Goal: Information Seeking & Learning: Learn about a topic

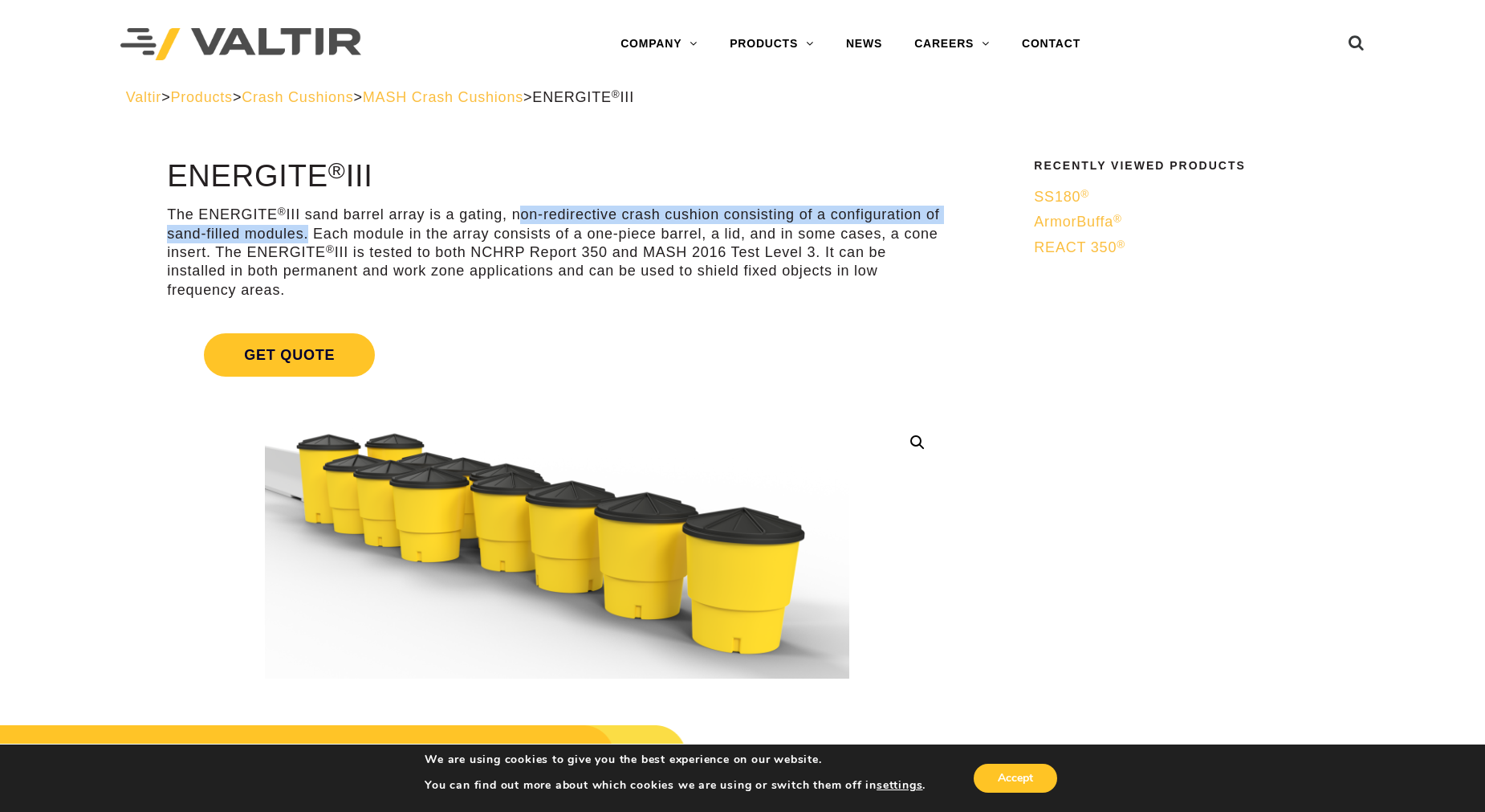
drag, startPoint x: 515, startPoint y: 211, endPoint x: 301, endPoint y: 238, distance: 215.7
click at [301, 238] on p "The ENERGITE ® III sand barrel array is a gating, non-redirective crash cushion…" at bounding box center [556, 252] width 780 height 94
click at [444, 231] on p "The ENERGITE ® III sand barrel array is a gating, non-redirective crash cushion…" at bounding box center [556, 252] width 780 height 94
drag, startPoint x: 448, startPoint y: 211, endPoint x: 302, endPoint y: 227, distance: 146.9
click at [302, 227] on p "The ENERGITE ® III sand barrel array is a gating, non-redirective crash cushion…" at bounding box center [556, 252] width 780 height 94
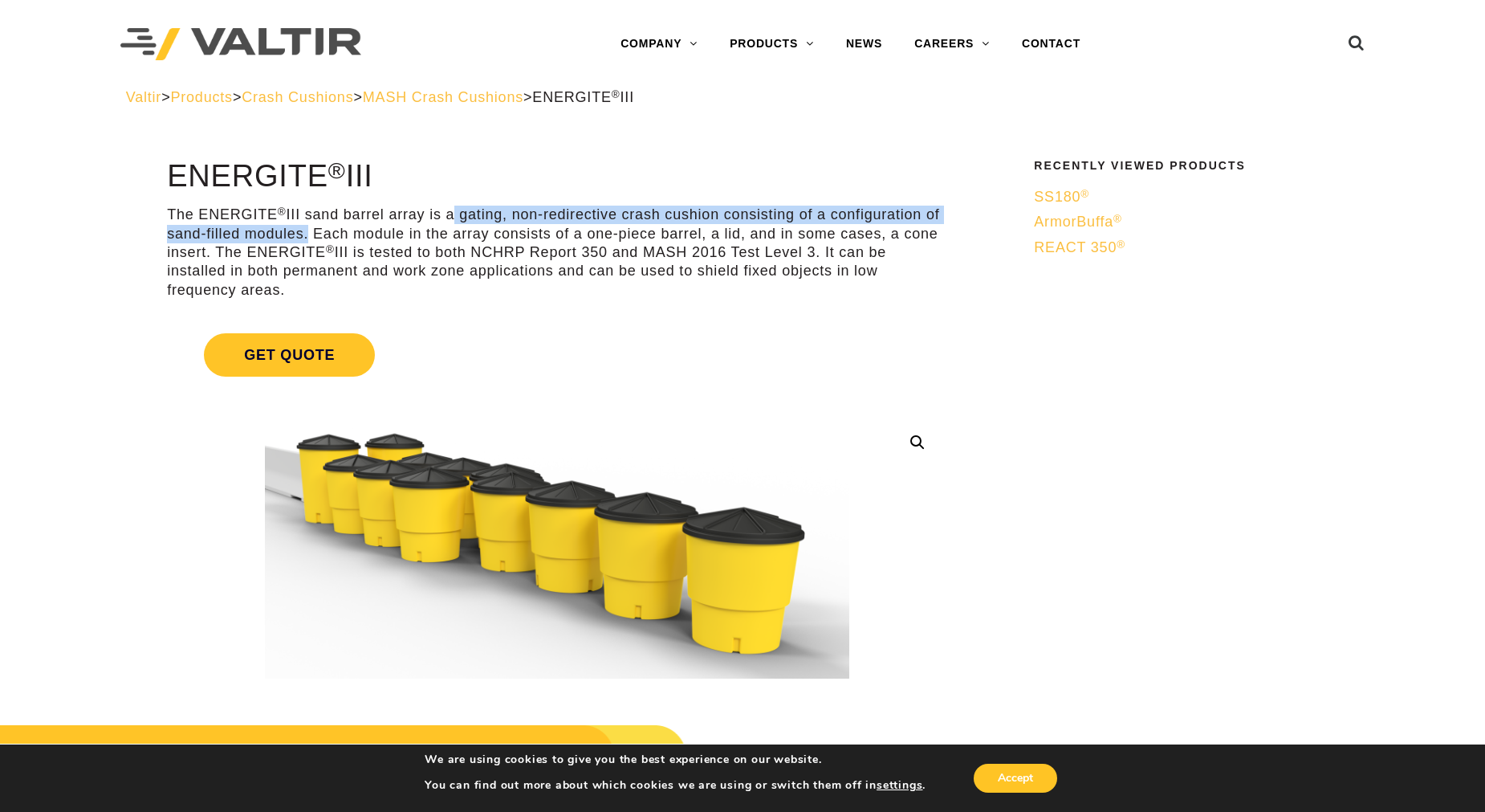
copy p "a gating, non-redirective crash cushion consisting of a configuration of sand-f…"
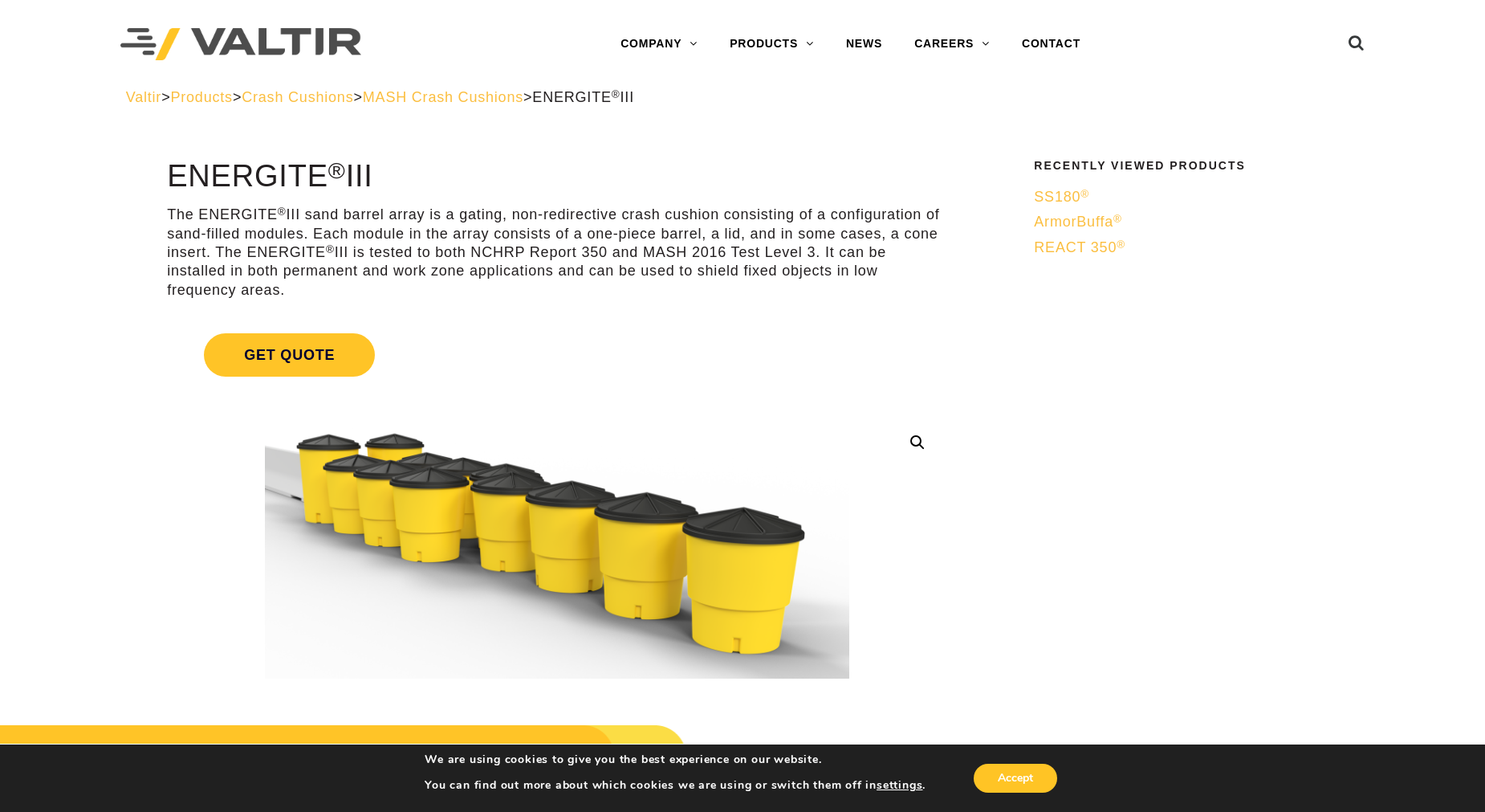
drag, startPoint x: 791, startPoint y: 245, endPoint x: 779, endPoint y: 245, distance: 12.0
click at [790, 245] on p "The ENERGITE ® III sand barrel array is a gating, non-redirective crash cushion…" at bounding box center [556, 252] width 780 height 94
drag, startPoint x: 164, startPoint y: 267, endPoint x: 538, endPoint y: 289, distance: 374.6
copy p "installed in both permanent and work zone applications and can be used to shiel…"
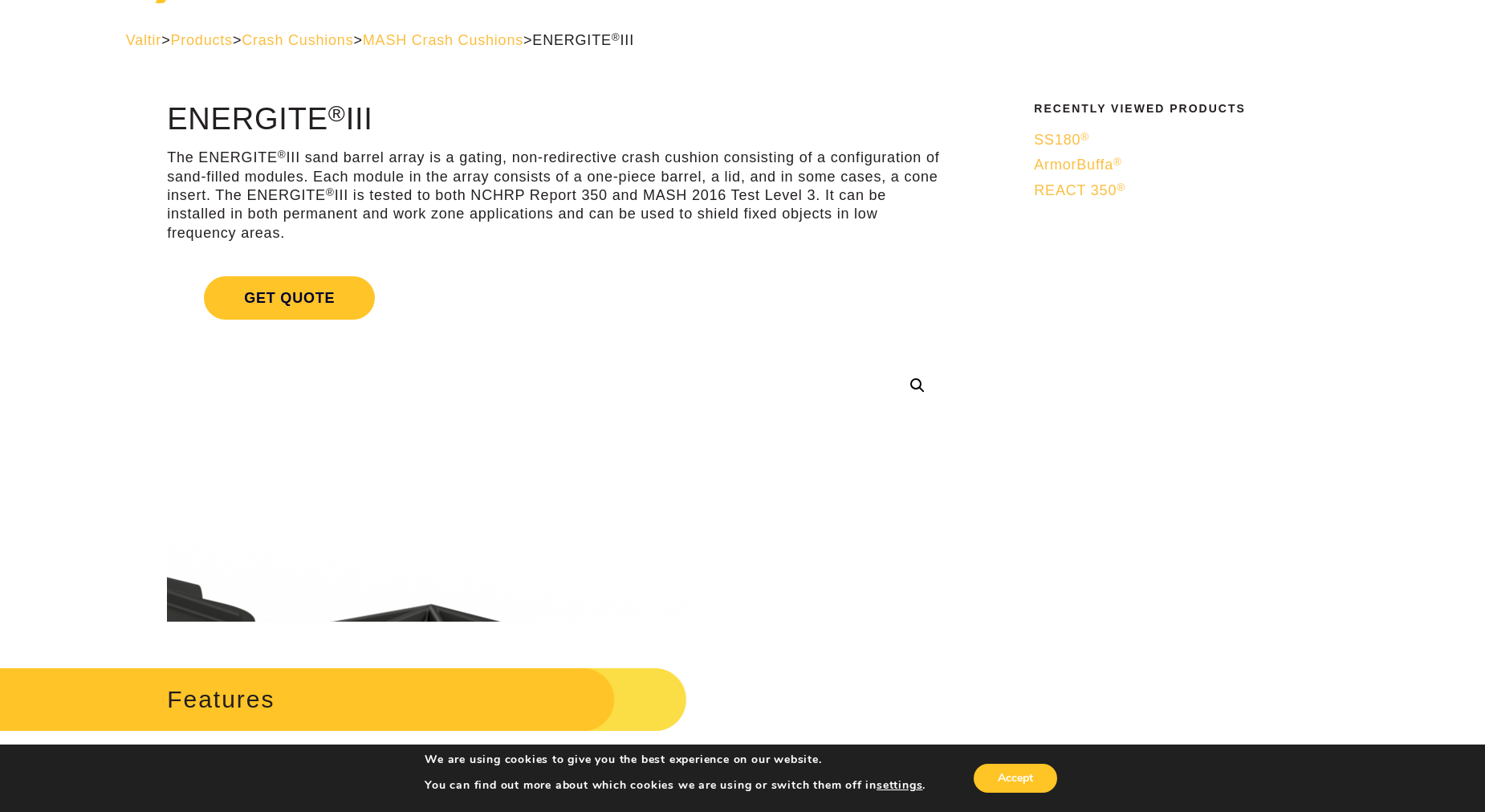
scroll to position [89, 0]
